Goal: Transaction & Acquisition: Purchase product/service

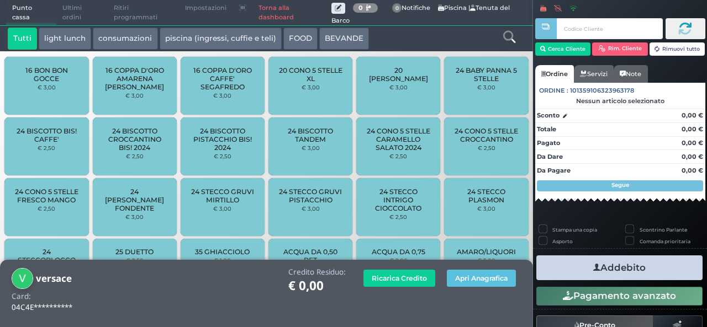
click at [284, 14] on link "Torna alla dashboard" at bounding box center [291, 13] width 79 height 25
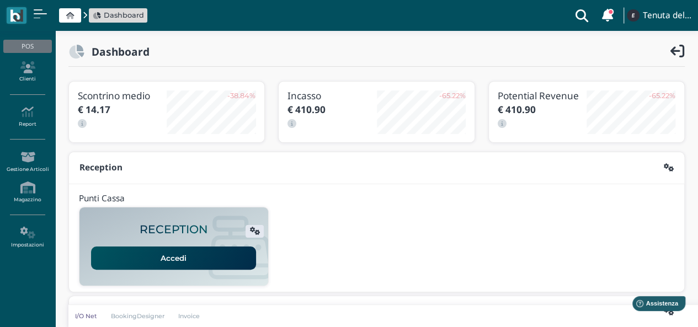
click at [156, 263] on link "Accedi" at bounding box center [173, 258] width 165 height 23
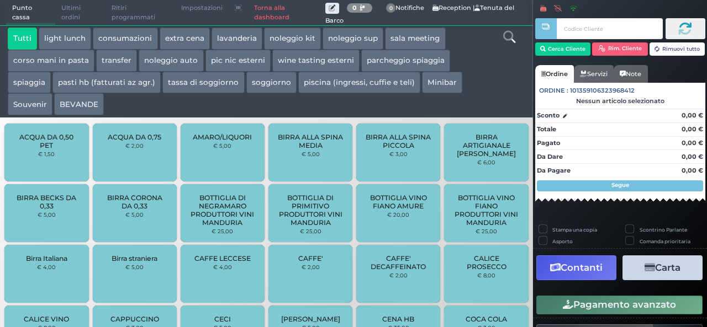
click at [505, 69] on div at bounding box center [509, 72] width 44 height 88
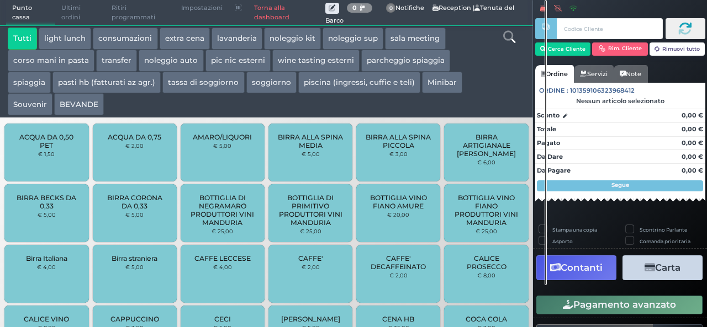
click at [509, 40] on icon at bounding box center [509, 37] width 12 height 12
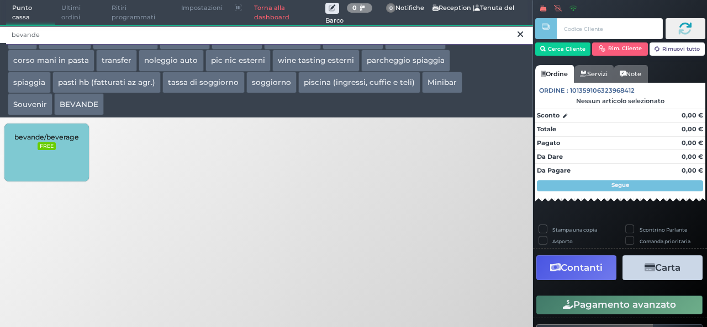
type input "bevande"
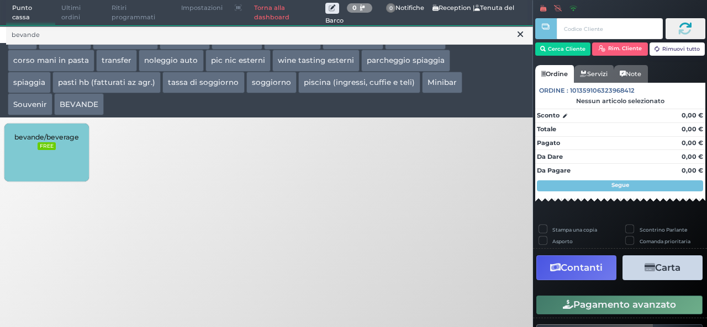
click at [30, 154] on div "bevande/beverage FREE" at bounding box center [46, 153] width 84 height 58
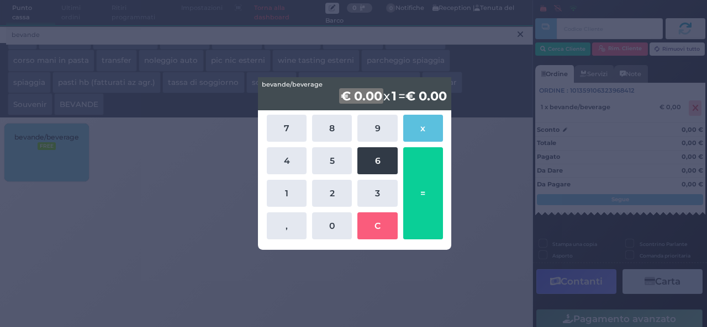
click at [382, 168] on button "6" at bounding box center [377, 160] width 40 height 27
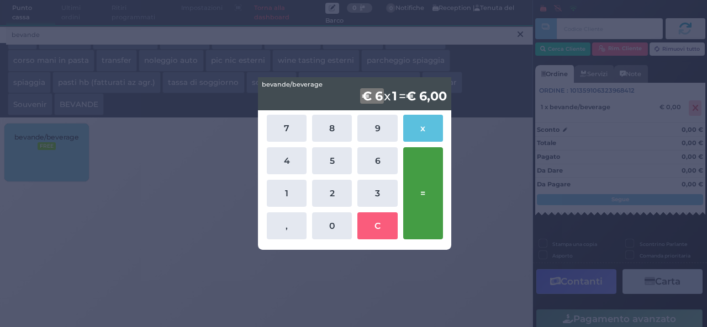
click at [423, 182] on button "=" at bounding box center [423, 193] width 40 height 92
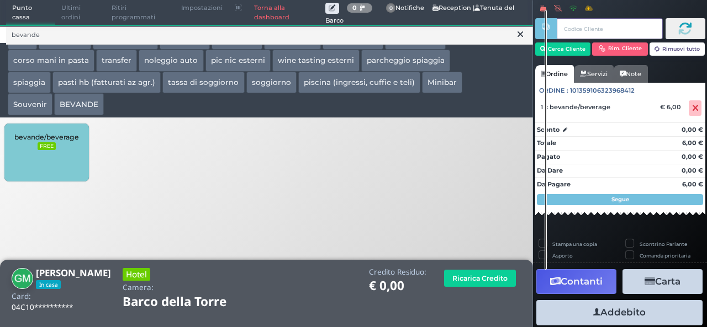
scroll to position [30, 0]
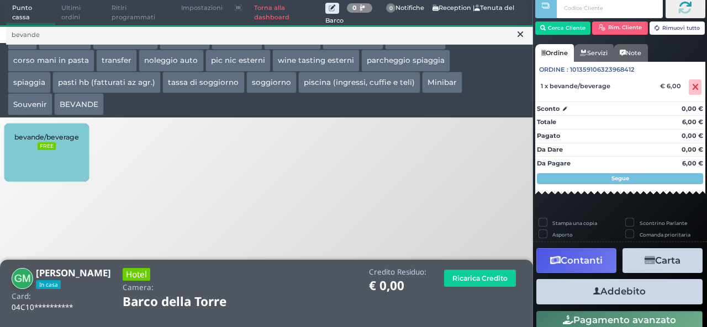
click at [625, 299] on button "Addebito" at bounding box center [619, 291] width 166 height 25
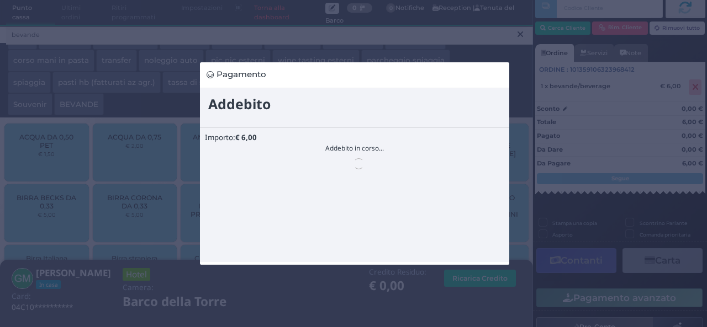
scroll to position [0, 0]
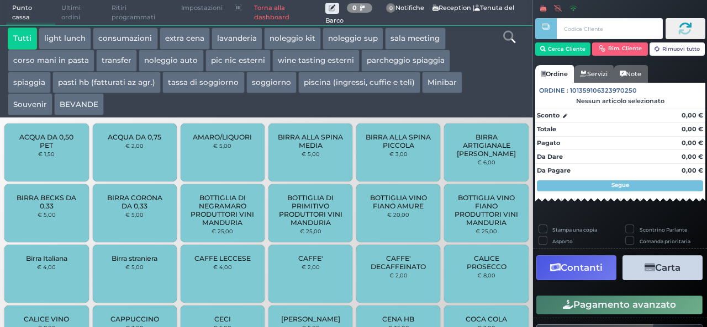
click at [506, 35] on icon at bounding box center [509, 37] width 12 height 12
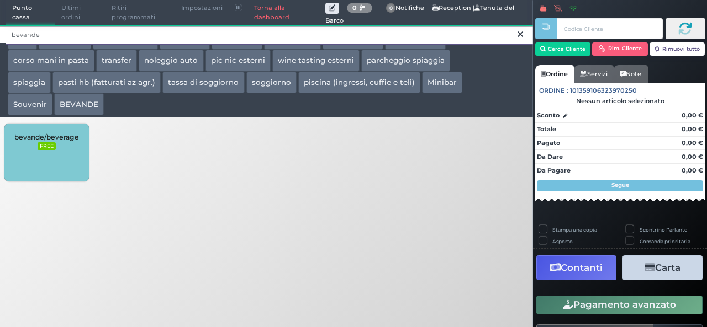
type input "bevande"
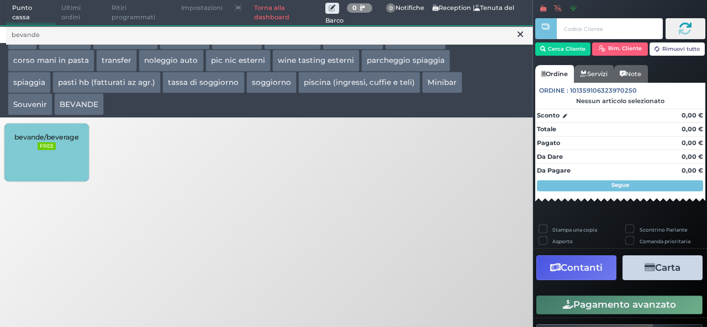
click at [49, 154] on div "bevande/beverage FREE" at bounding box center [46, 153] width 84 height 58
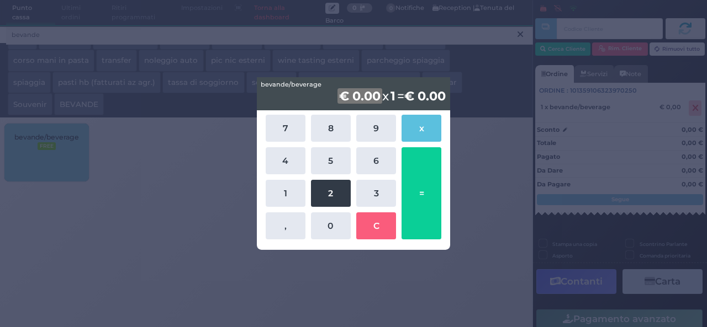
click at [331, 194] on button "2" at bounding box center [331, 193] width 40 height 27
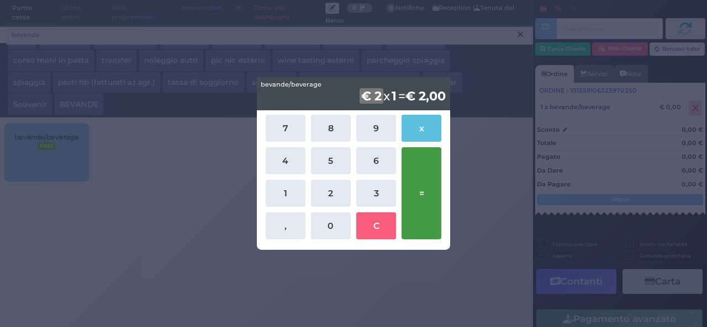
click at [422, 189] on button "=" at bounding box center [421, 193] width 40 height 92
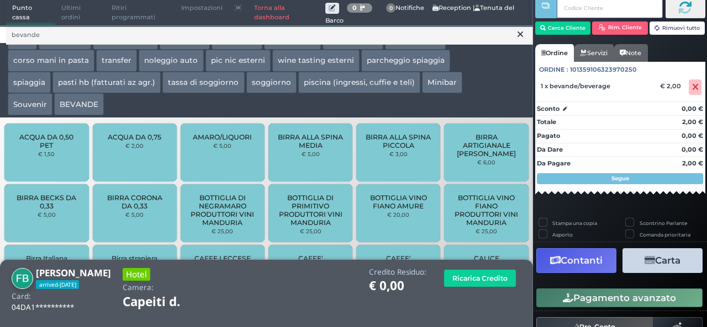
scroll to position [63, 0]
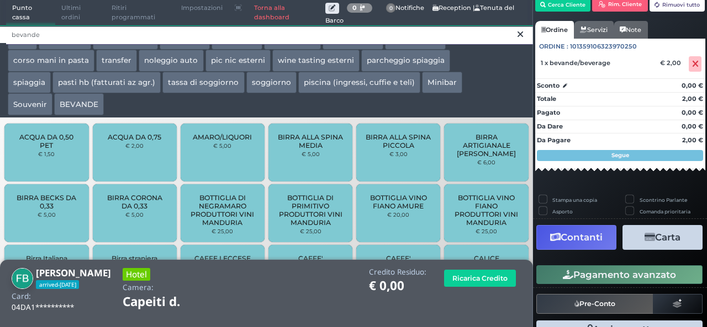
click at [51, 34] on input "bevande" at bounding box center [269, 34] width 527 height 19
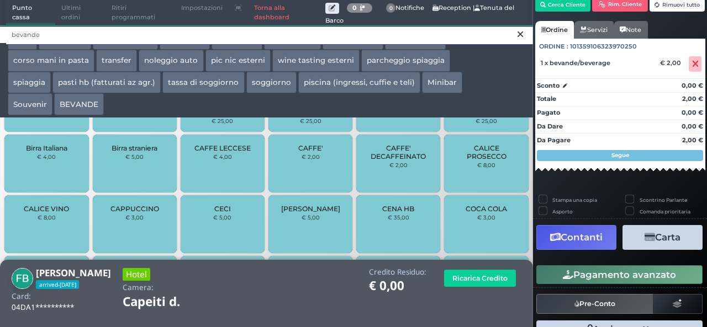
scroll to position [0, 0]
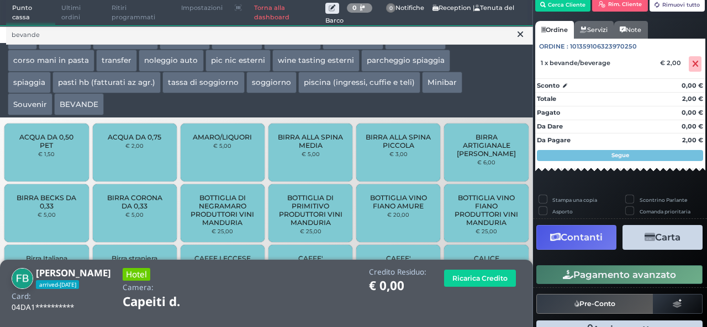
click at [117, 151] on div "ACQUA DA 0,75 € 2,00" at bounding box center [135, 153] width 84 height 58
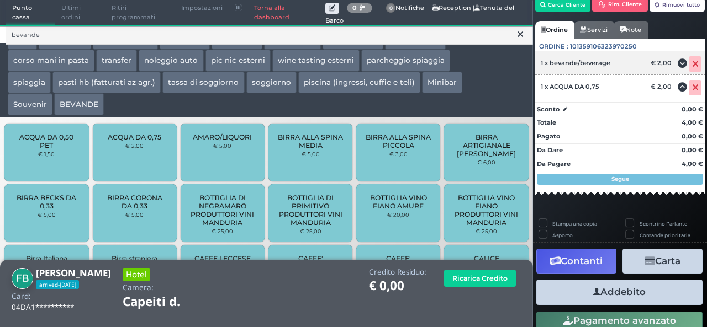
click at [692, 64] on icon at bounding box center [695, 64] width 7 height 1
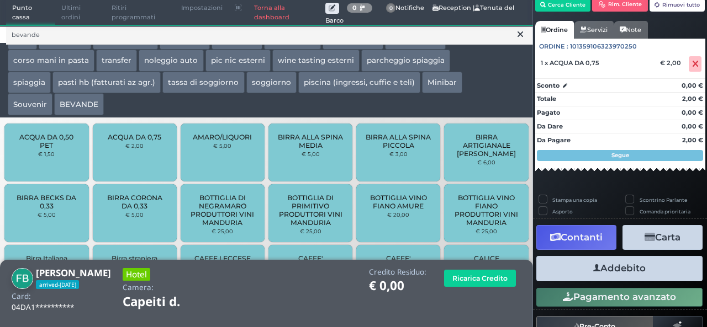
click at [636, 270] on button "Addebito" at bounding box center [619, 268] width 166 height 25
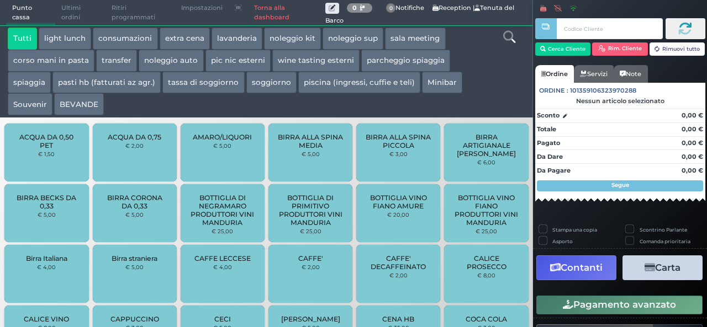
click at [507, 34] on icon at bounding box center [509, 37] width 12 height 12
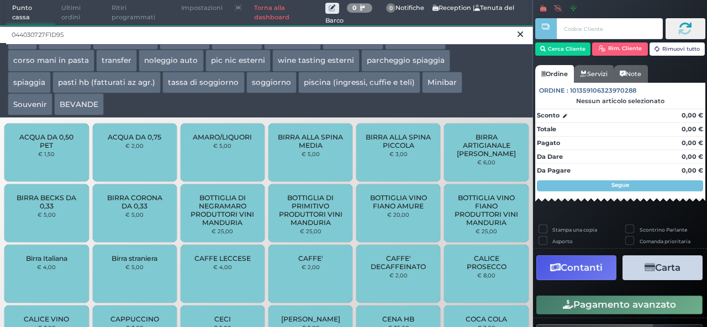
type input "044030727F1D95"
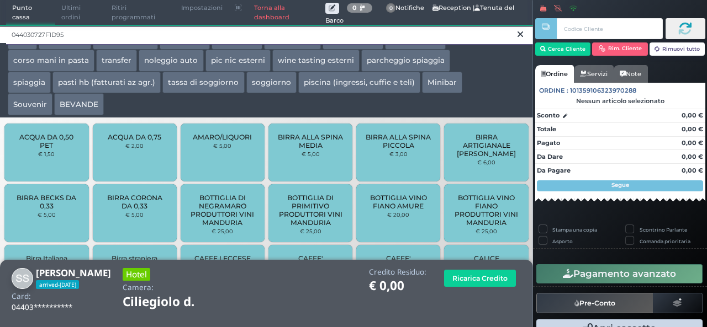
drag, startPoint x: 78, startPoint y: 31, endPoint x: 0, endPoint y: 29, distance: 78.4
click at [0, 29] on div "044030727F1D95" at bounding box center [266, 34] width 533 height 18
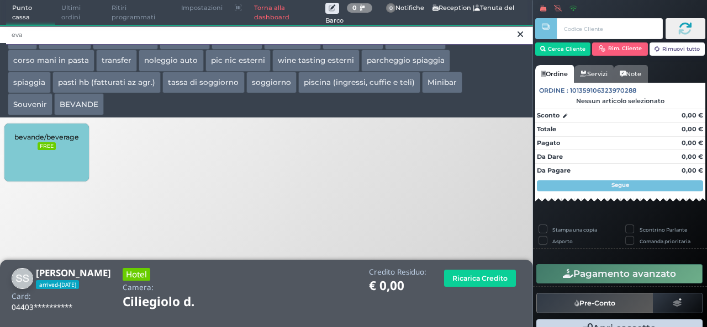
type input "eva"
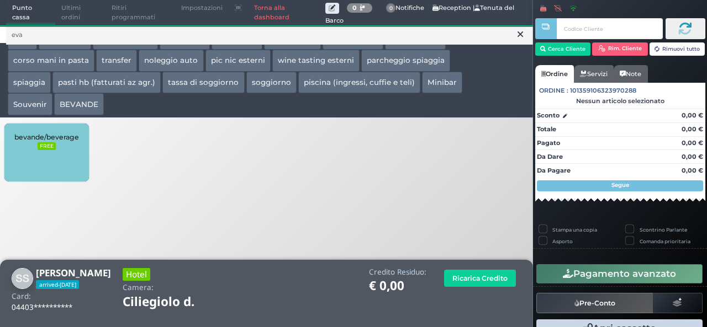
click at [56, 146] on div "bevande/beverage FREE" at bounding box center [46, 153] width 84 height 58
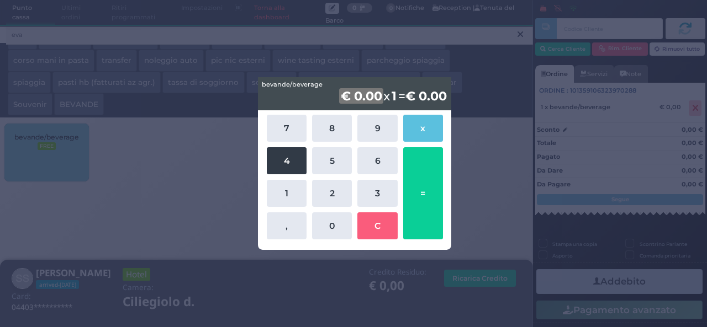
click at [282, 169] on button "4" at bounding box center [287, 160] width 40 height 27
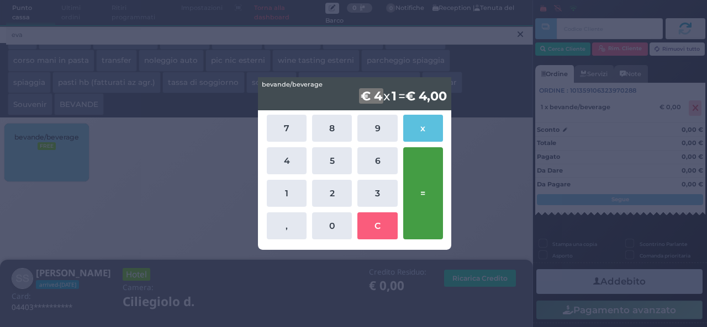
click at [410, 174] on button "=" at bounding box center [423, 193] width 40 height 92
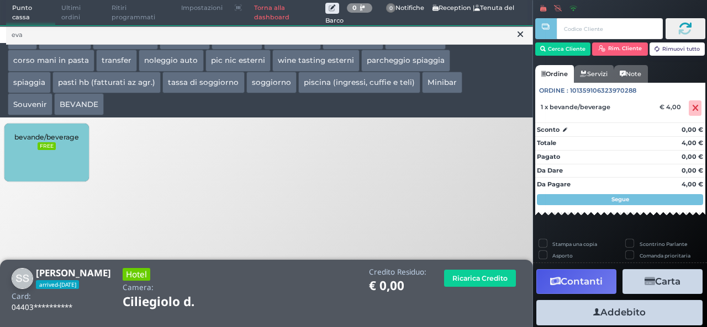
click at [644, 316] on button "Addebito" at bounding box center [619, 312] width 166 height 25
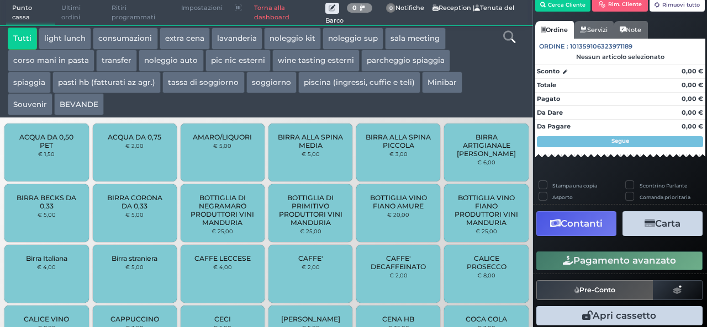
scroll to position [35, 0]
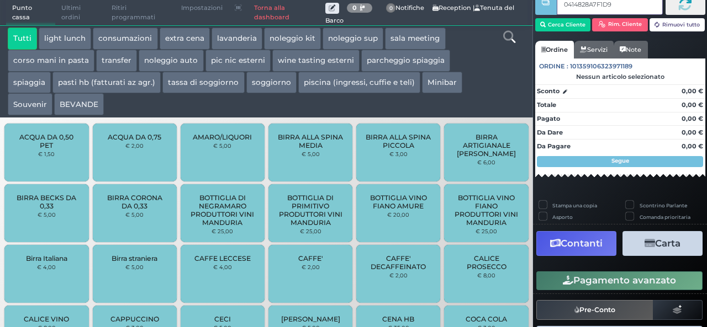
type input "0414828A7F1D91"
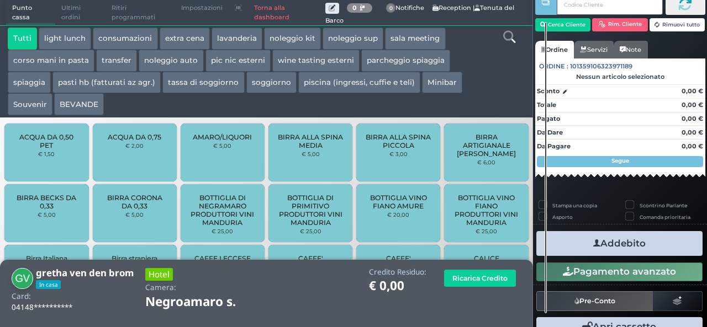
scroll to position [25, 0]
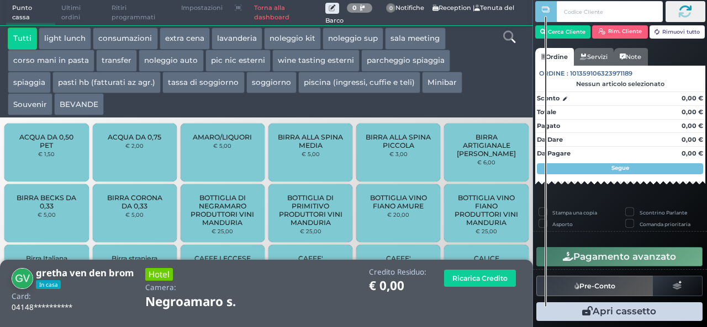
click at [507, 38] on icon at bounding box center [509, 37] width 12 height 12
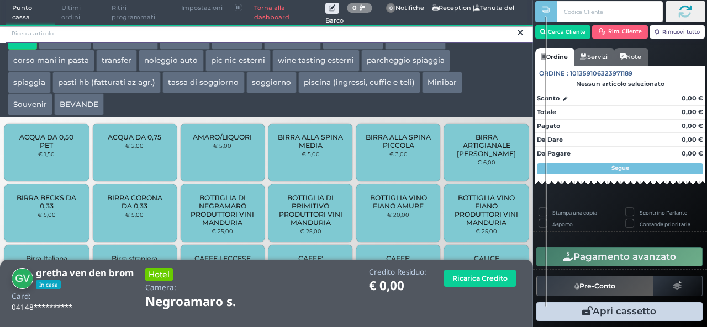
scroll to position [0, 0]
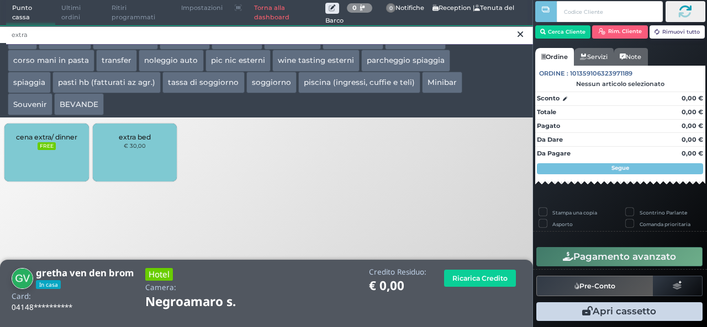
type input "extra"
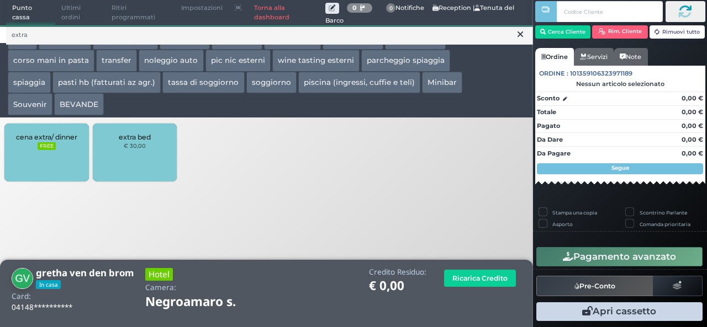
click at [41, 161] on div "cena extra/ dinner FREE" at bounding box center [46, 153] width 84 height 58
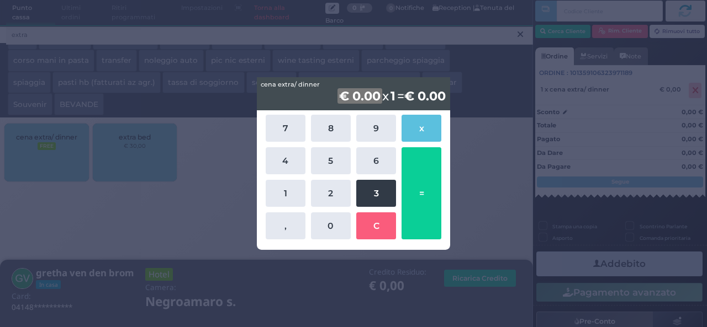
click at [383, 195] on button "3" at bounding box center [376, 193] width 40 height 27
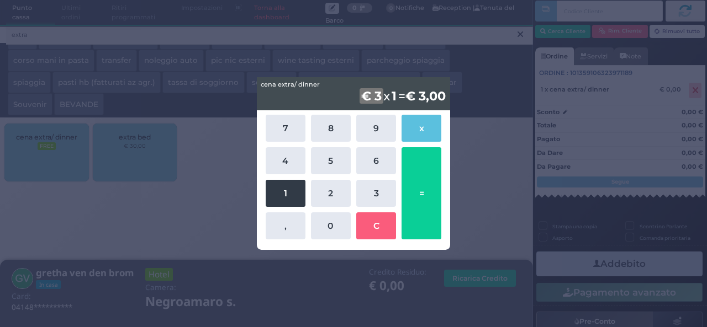
click at [292, 185] on button "1" at bounding box center [286, 193] width 40 height 27
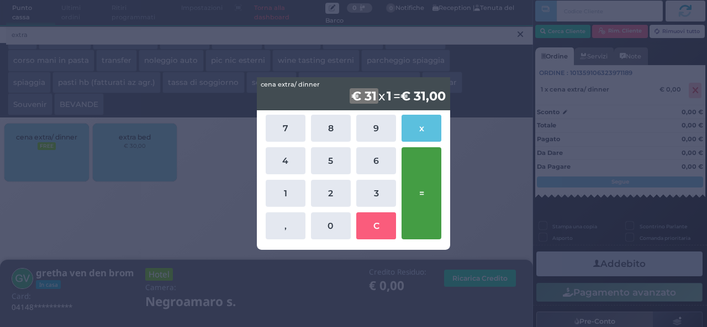
click at [420, 186] on button "=" at bounding box center [421, 193] width 40 height 92
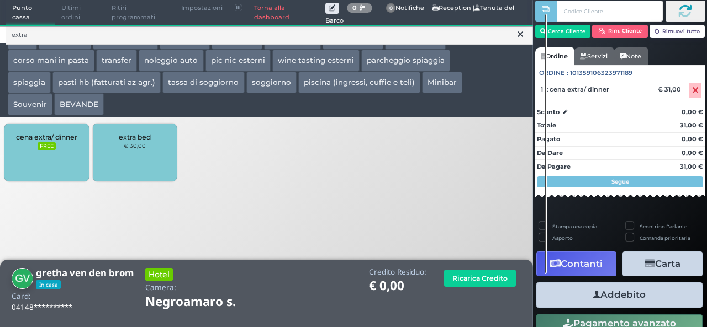
click at [626, 298] on button "Addebito" at bounding box center [619, 295] width 166 height 25
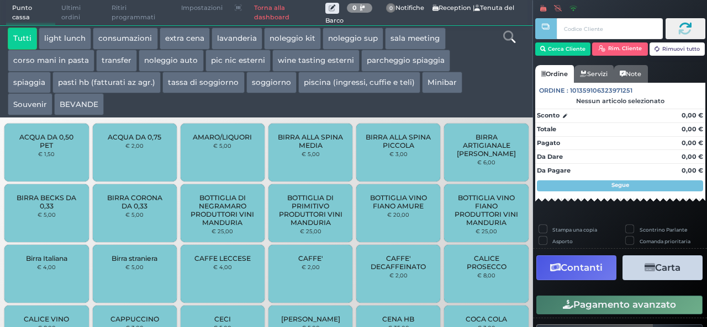
click at [509, 34] on icon at bounding box center [509, 37] width 12 height 12
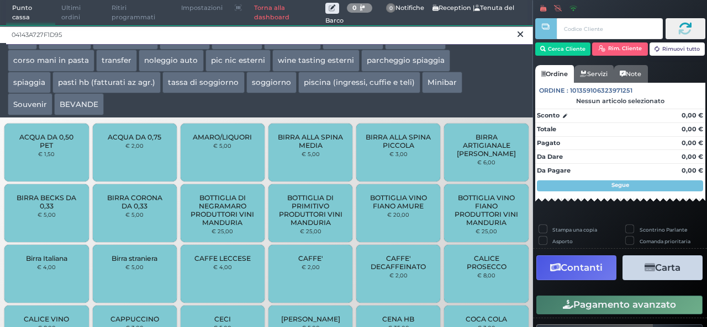
type input "04143A727F1D95"
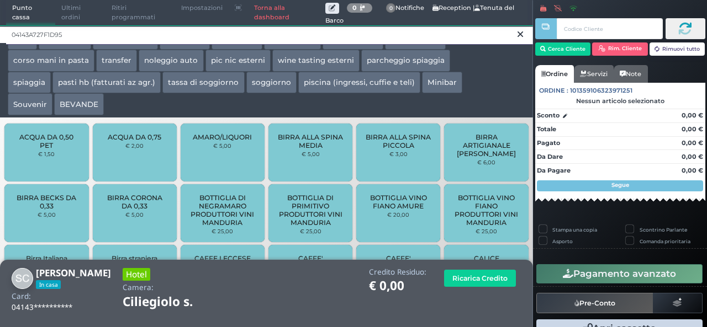
drag, startPoint x: 70, startPoint y: 38, endPoint x: 0, endPoint y: 38, distance: 69.6
click at [0, 38] on div "04143A727F1D95" at bounding box center [266, 34] width 533 height 18
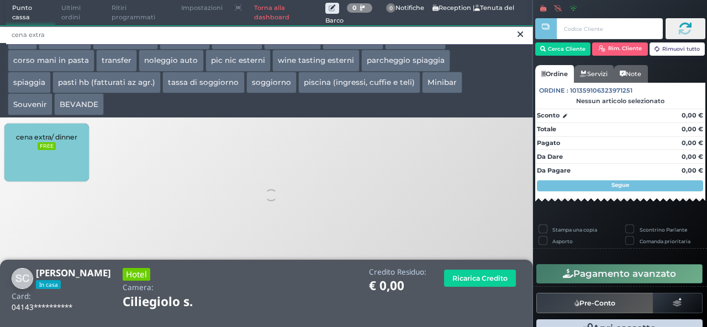
type input "cena extra"
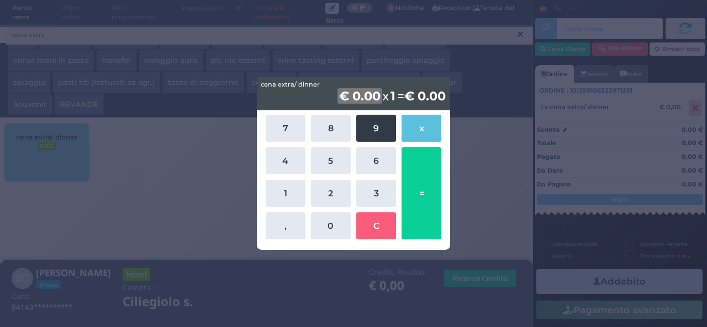
click at [364, 132] on button "9" at bounding box center [376, 128] width 40 height 27
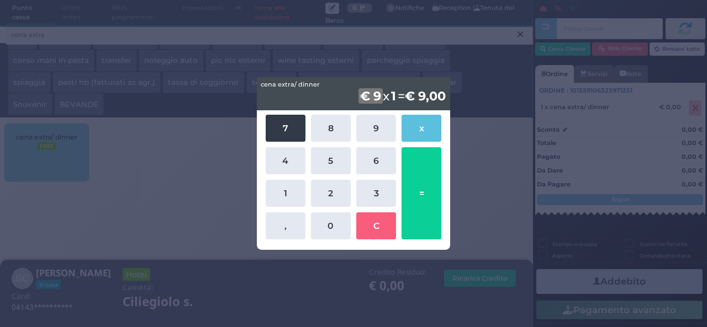
click at [293, 131] on button "7" at bounding box center [286, 128] width 40 height 27
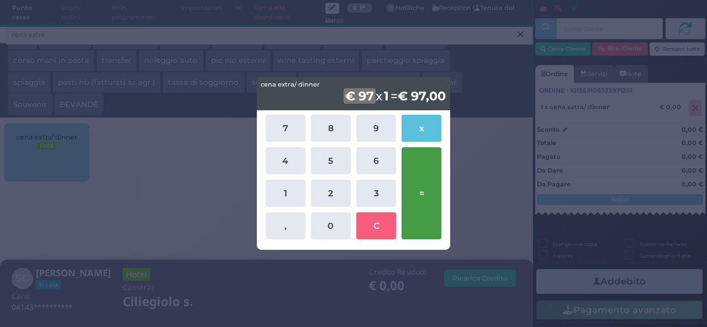
click at [431, 195] on button "=" at bounding box center [421, 193] width 40 height 92
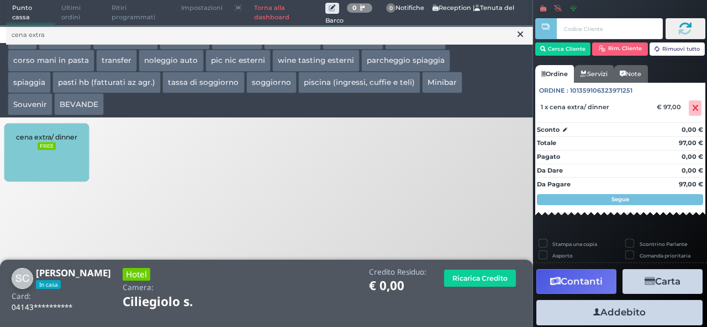
click at [596, 315] on button "Addebito" at bounding box center [619, 312] width 166 height 25
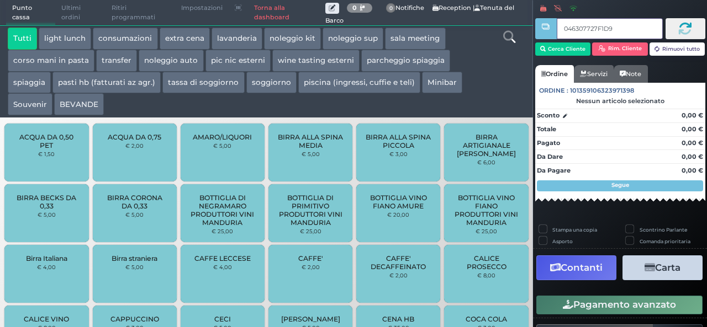
type input "046307727F1D94"
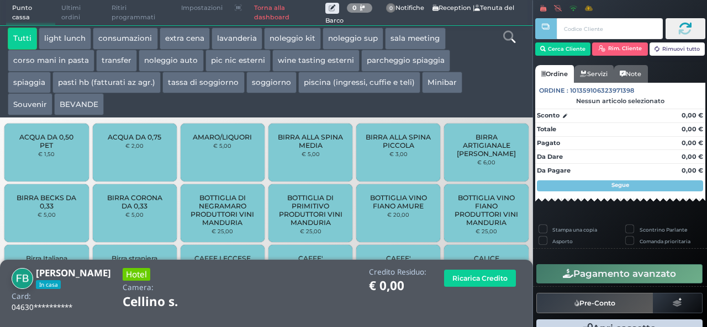
click at [508, 36] on icon at bounding box center [509, 37] width 12 height 12
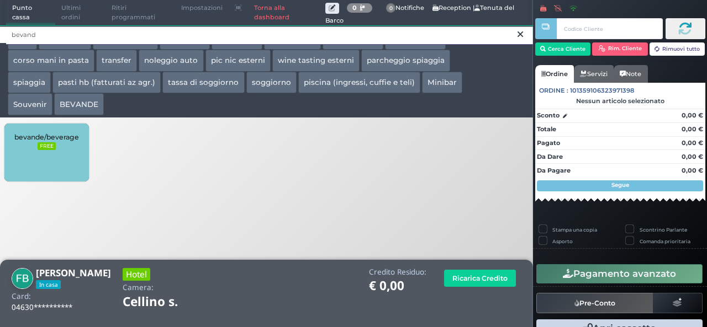
type input "bevand"
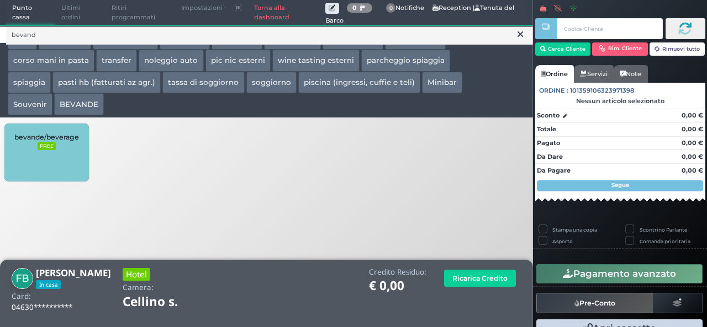
click at [59, 159] on div "bevande/beverage FREE" at bounding box center [46, 153] width 84 height 58
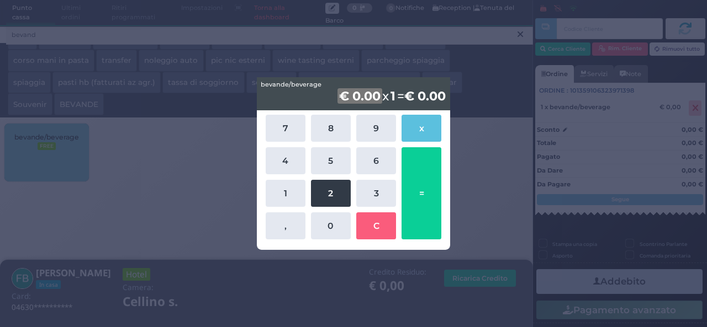
click at [321, 193] on button "2" at bounding box center [331, 193] width 40 height 27
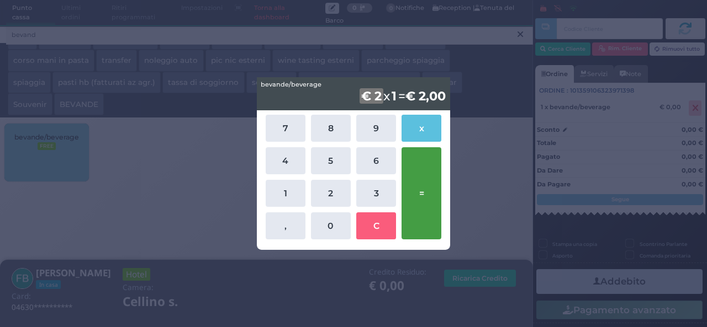
click at [424, 192] on button "=" at bounding box center [421, 193] width 40 height 92
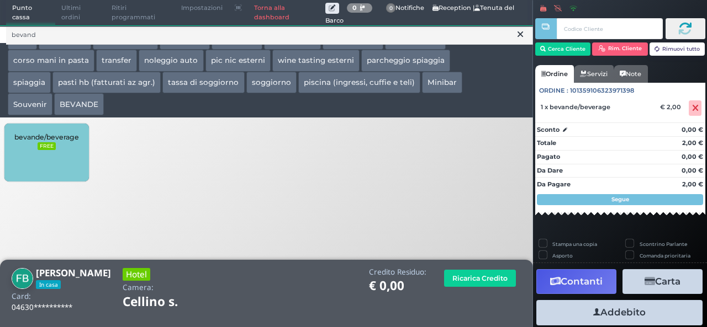
click at [624, 313] on button "Addebito" at bounding box center [619, 312] width 166 height 25
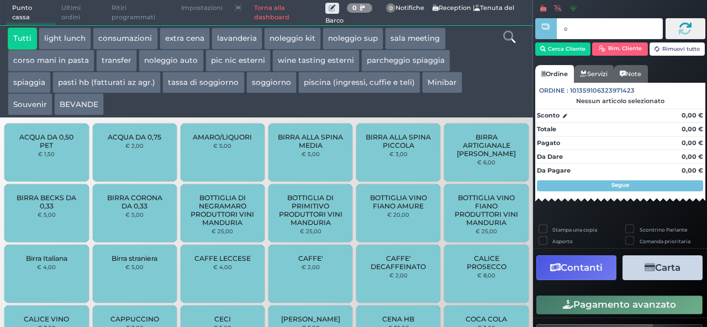
type input "e"
